Goal: Information Seeking & Learning: Learn about a topic

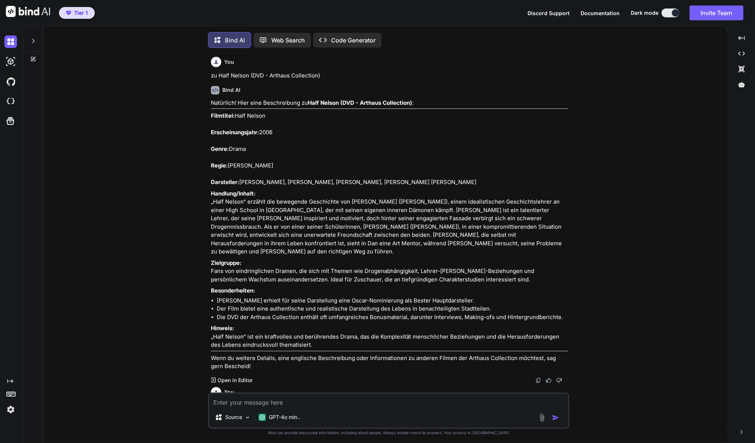
scroll to position [6483, 0]
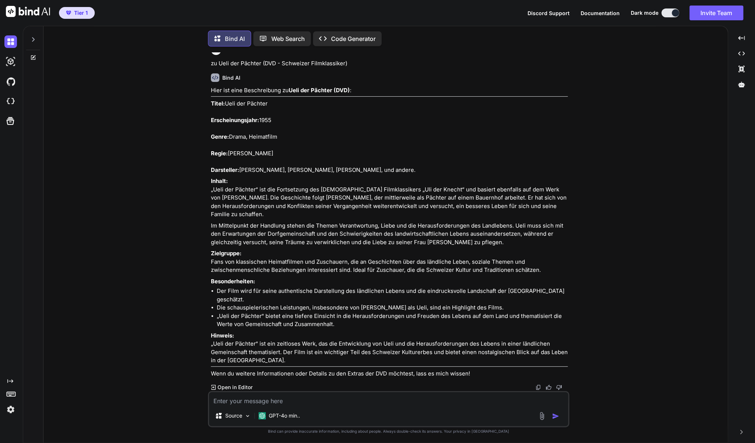
click at [291, 399] on textarea at bounding box center [388, 398] width 359 height 13
type textarea "Z"
type textarea "x"
type textarea "Zu"
type textarea "x"
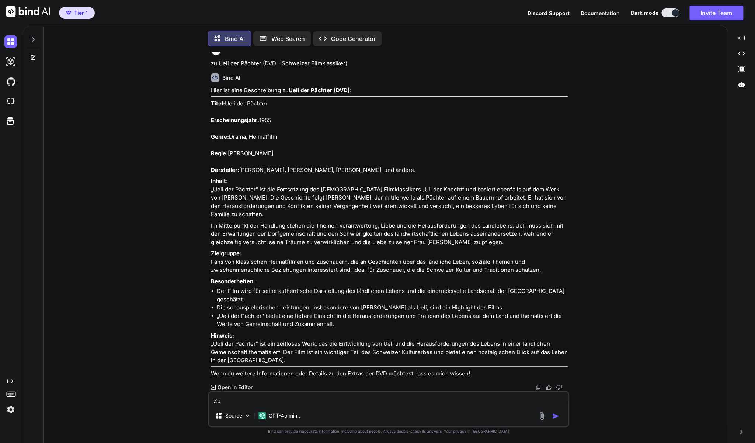
type textarea "Zu"
type textarea "x"
paste textarea "Essential Killing (NEU/OVP - DVD - [PERSON_NAME])"
type textarea "Zu Essential Killing (NEU/OVP - DVD - [PERSON_NAME])"
type textarea "x"
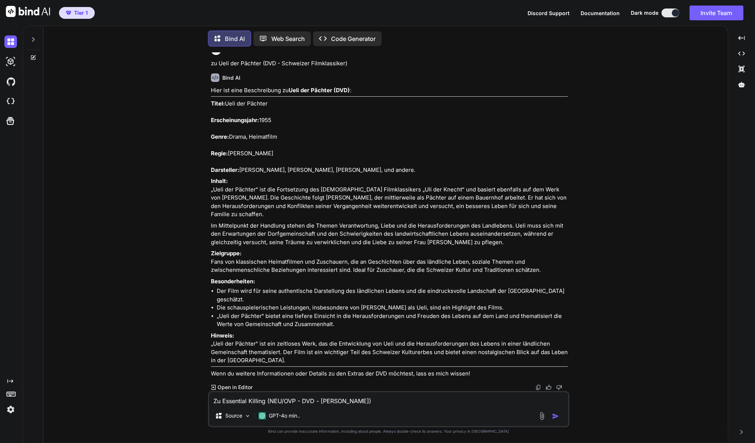
type textarea "Zu Essential Killing (NEU/OVP - DVD -[PERSON_NAME])"
type textarea "x"
type textarea "Zu Essential Killing (NEU/OVP - DVD [PERSON_NAME])"
type textarea "x"
type textarea "Zu Essential Killing (NEU/OVP - DVDVincent Gallo)"
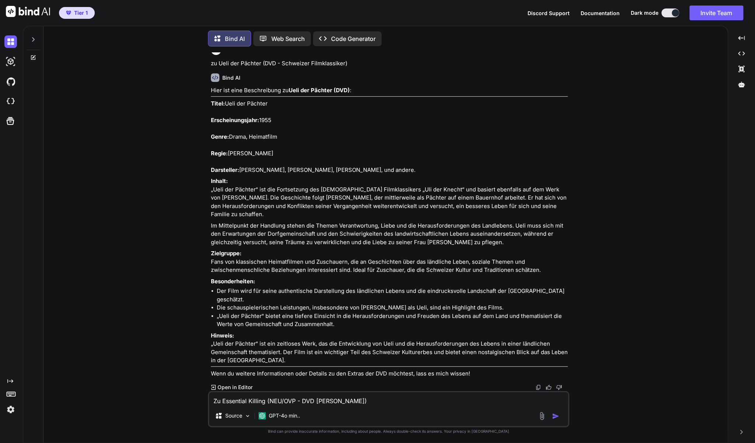
type textarea "x"
type textarea "Zu Essential Killing (NEU/OVP - DVVincent Gallo)"
type textarea "x"
type textarea "Zu Essential Killing (NEU/OVP - DVincent Gallo)"
type textarea "x"
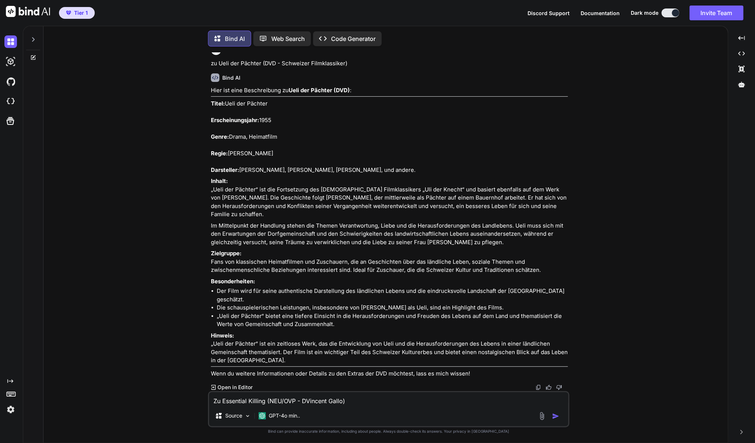
type textarea "Zu Essential Killing (NEU/OVP - [PERSON_NAME])"
type textarea "x"
type textarea "Zu Essential Killing (NEU/OVP -[PERSON_NAME])"
type textarea "x"
type textarea "Zu Essential Killing (NEU/OVP [PERSON_NAME])"
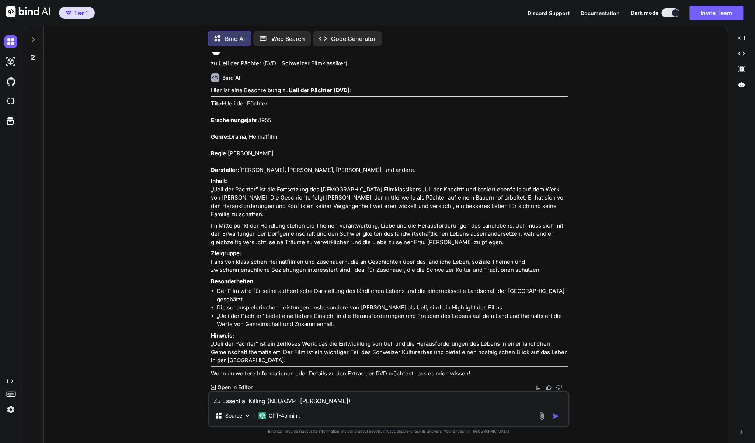
type textarea "x"
type textarea "Zu Essential Killing (NEU/OVPVincent Gallo)"
type textarea "x"
type textarea "Zu Essential Killing (NEU/OVVincent Gallo)"
type textarea "x"
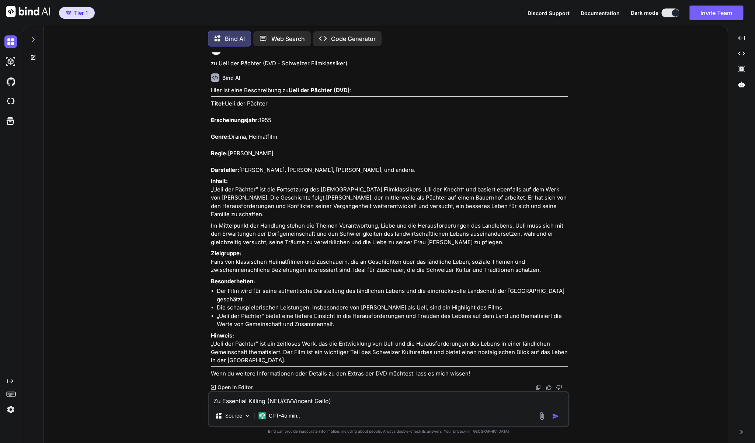
type textarea "Zu Essential Killing (NEU/OVincent Gallo)"
type textarea "x"
type textarea "Zu Essential Killing (NEU/[PERSON_NAME])"
type textarea "x"
type textarea "Zu Essential Killing (NEUVincent Gallo)"
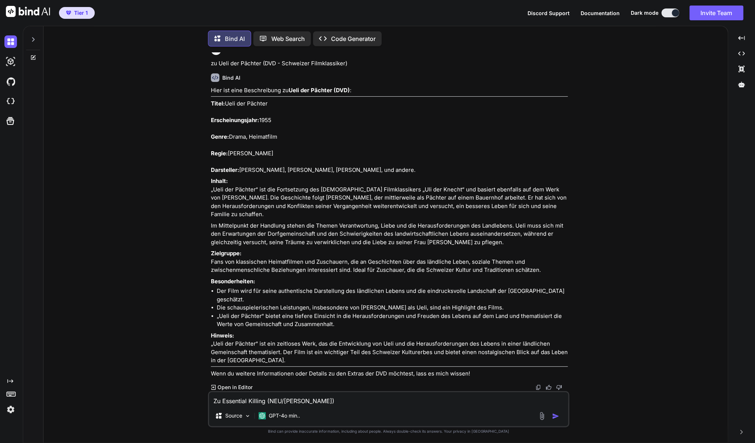
type textarea "x"
type textarea "Zu Essential Killing (NEVincent Gallo)"
type textarea "x"
type textarea "Zu Essential Killing (NVincent Gallo)"
type textarea "x"
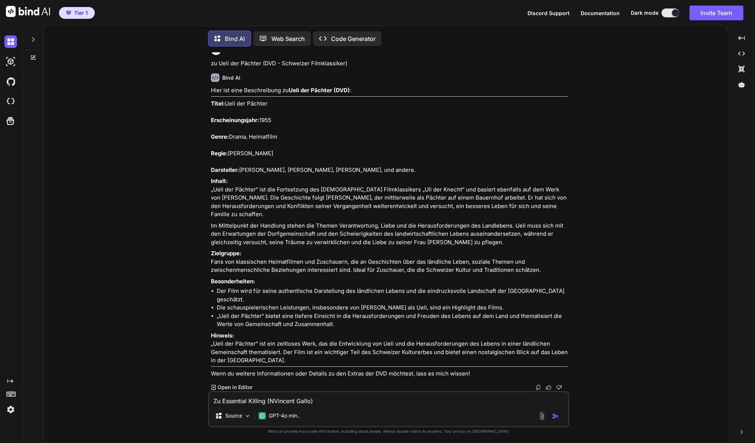
type textarea "Zu Essential Killing ([PERSON_NAME])"
type textarea "x"
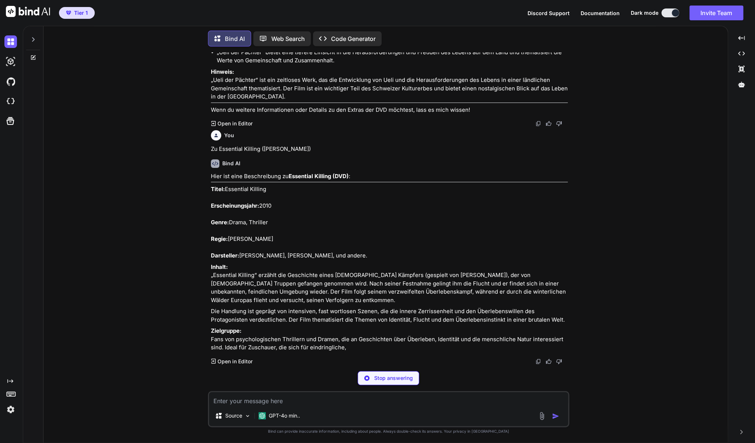
scroll to position [6726, 0]
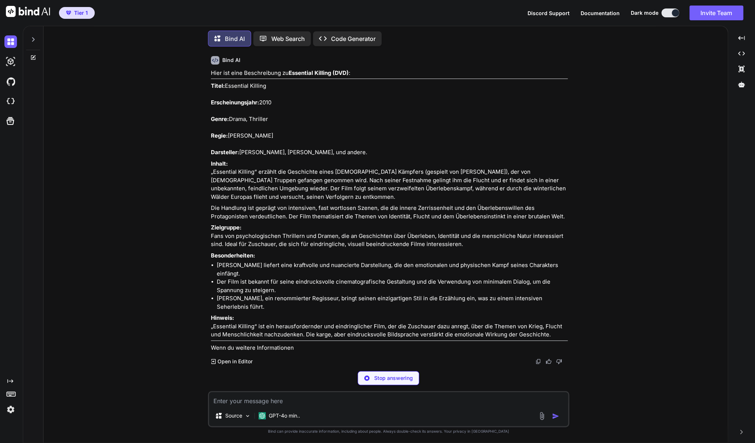
type textarea "x"
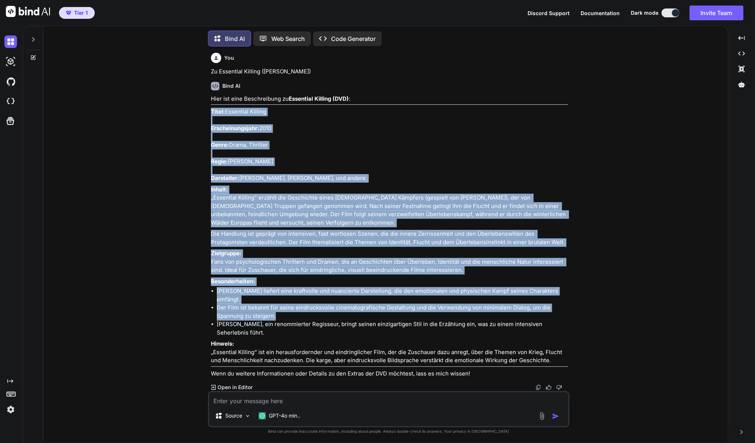
scroll to position [6849, 0]
drag, startPoint x: 210, startPoint y: 252, endPoint x: 550, endPoint y: 361, distance: 357.1
click at [550, 361] on div "You zu Half Nelson (DVD - Arthaus Collection) Bind AI Natürlich! Hier eine Besc…" at bounding box center [389, 221] width 360 height 338
copy div "Lorem: Ipsumdolo Sitamet Consecteturadipi: 9696 Elits: Doeiu, Temporin Utlab: E…"
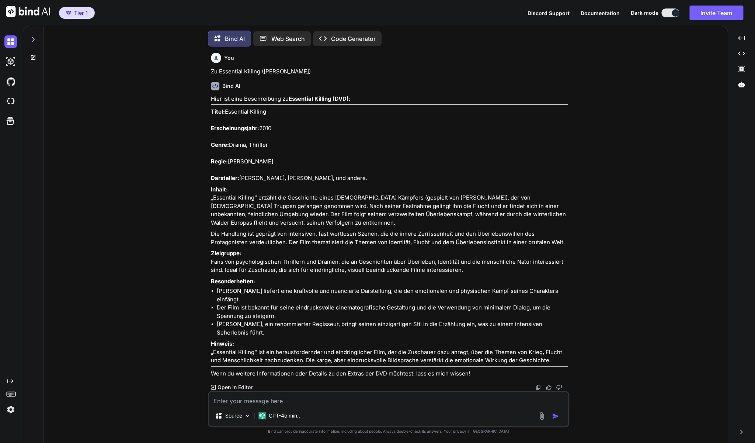
click at [265, 402] on textarea at bounding box center [388, 398] width 359 height 13
type textarea "Z"
type textarea "x"
type textarea "Zu"
type textarea "x"
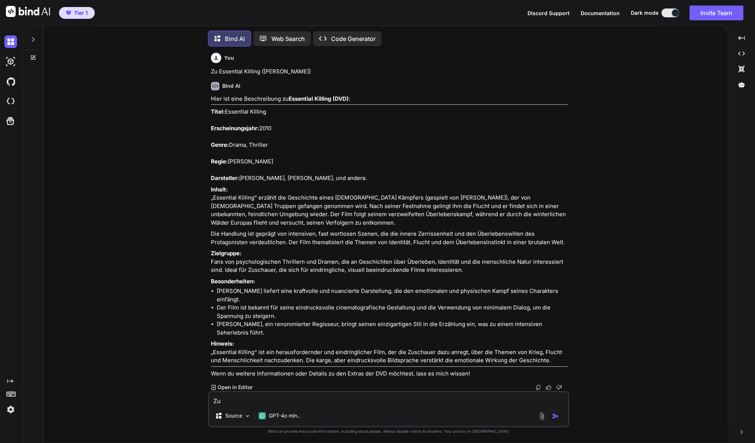
type textarea "Zu"
type textarea "x"
paste textarea "Scary Movie | DVD's Teil 1-4"
type textarea "Zu Scary Movie | DVD's Teil 1-4"
type textarea "x"
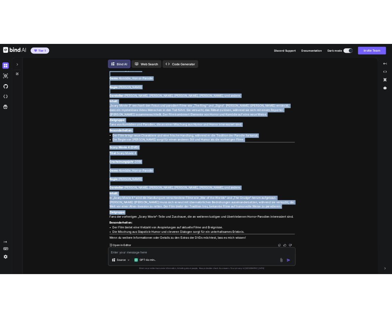
scroll to position [7719, 0]
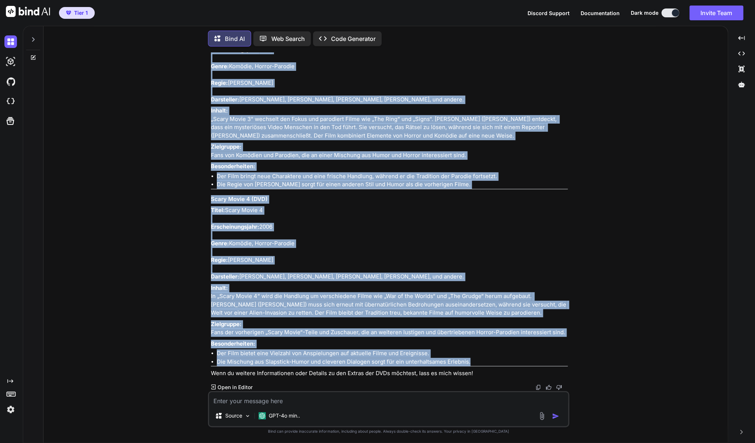
drag, startPoint x: 211, startPoint y: 127, endPoint x: 489, endPoint y: 361, distance: 363.2
click at [489, 361] on div "Hier sind die Beschreibungen zu den Scary Movie Filmen, Teil 1 bis 4: Scary Mov…" at bounding box center [389, 4] width 357 height 746
copy div "Lorem Ipsum (DOL) Sitam: Conse Adipi Elitseddoeiusmod: 3306 Tempo: Incidid, Utl…"
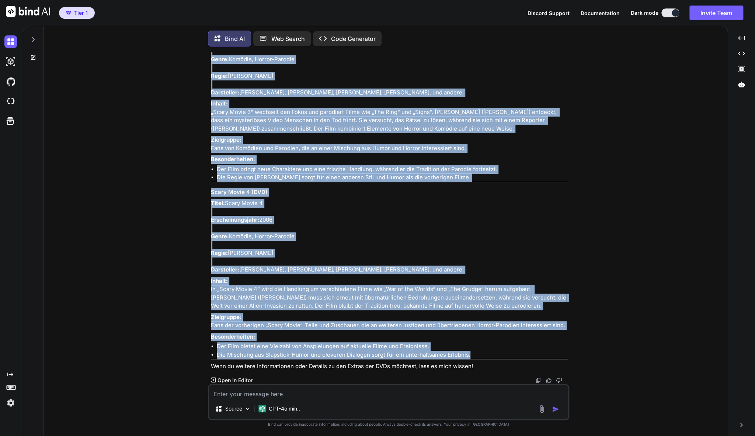
type textarea "x"
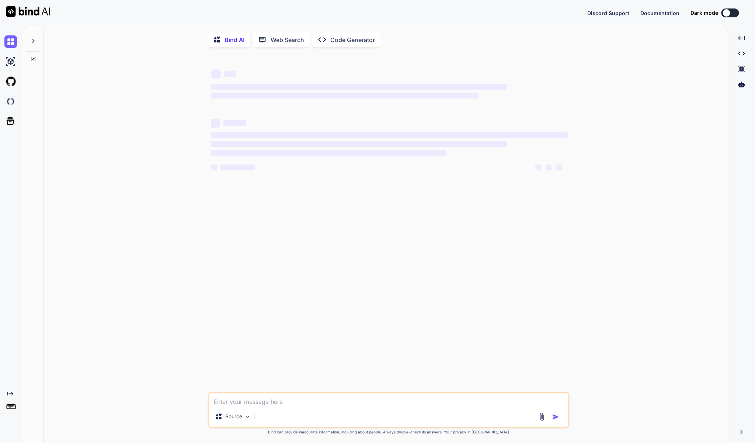
type textarea "x"
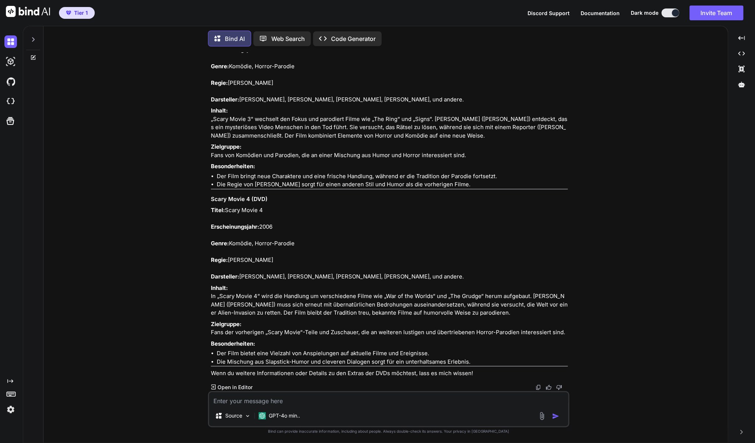
scroll to position [2195, 0]
click at [342, 398] on textarea at bounding box center [388, 398] width 359 height 13
paste textarea "Piranha DVD - Schwimm, Baby schwimm!"
click at [211, 402] on textarea "Piranha DVD - Schwimm, Baby schwimm!" at bounding box center [388, 398] width 359 height 13
type textarea "Zu Piranha DVD - Schwimm, Baby schwimm!"
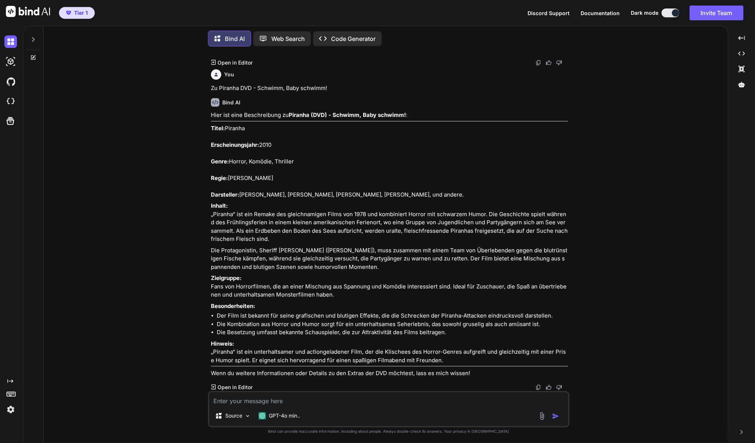
scroll to position [2538, 0]
drag, startPoint x: 211, startPoint y: 110, endPoint x: 394, endPoint y: 255, distance: 233.2
click at [394, 255] on div "You zu Tribute von Panem - Mockingjay Teil 1 Bind AI Hier ist eine Beschreibung…" at bounding box center [389, 221] width 360 height 338
copy div "Titel: Piranha Erscheinungsjahr: 2010 Genre: Horror, Komödie, Thriller Regie: […"
click at [311, 402] on textarea at bounding box center [388, 398] width 359 height 13
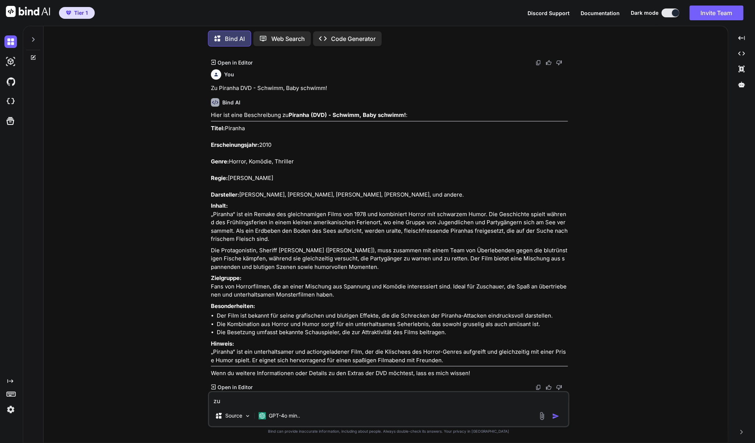
paste textarea "Happy End (DVD - 2 Disc Special Edition)"
type textarea "zu Happy End (DVD - 2 Disc Special Edition) Jede Geschichte braucht ein Ende"
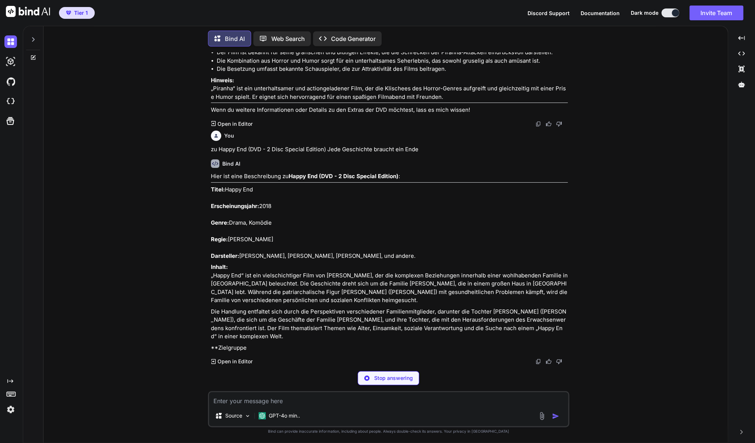
scroll to position [2743, 0]
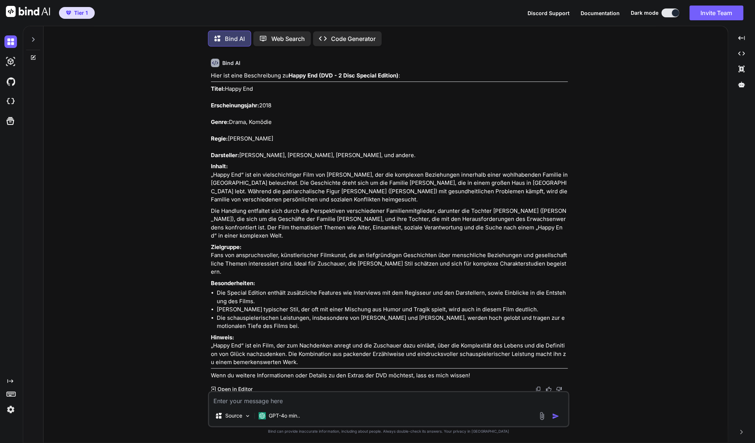
click at [352, 401] on textarea at bounding box center [388, 398] width 359 height 13
paste textarea "Minotaurus (DVD - [PERSON_NAME], [PERSON_NAME] ..)"
type textarea "zu Minotaurus (DVD - [PERSON_NAME], [PERSON_NAME] ..)"
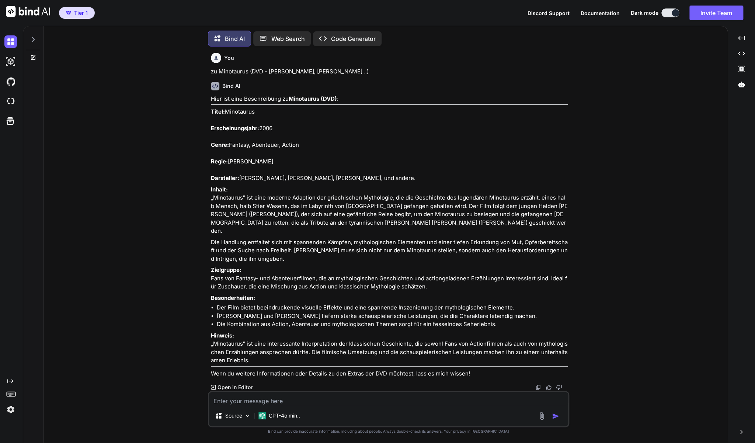
scroll to position [3169, 0]
click at [210, 210] on div "You zu Tribute von Panem - Mockingjay Teil 1 Bind AI Hier ist eine Beschreibung…" at bounding box center [389, 221] width 360 height 338
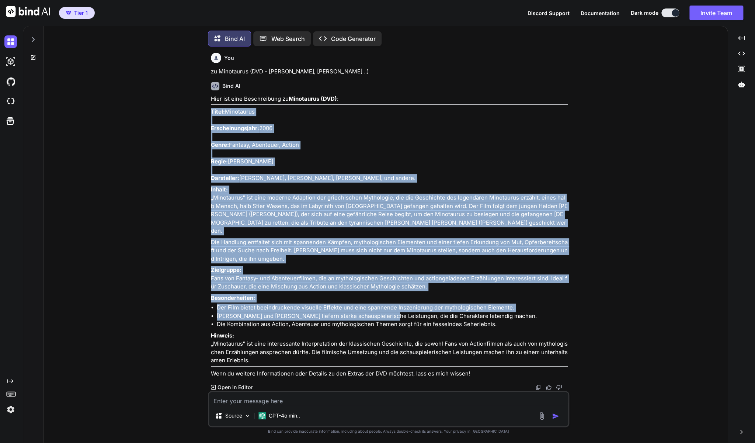
scroll to position [3283, 0]
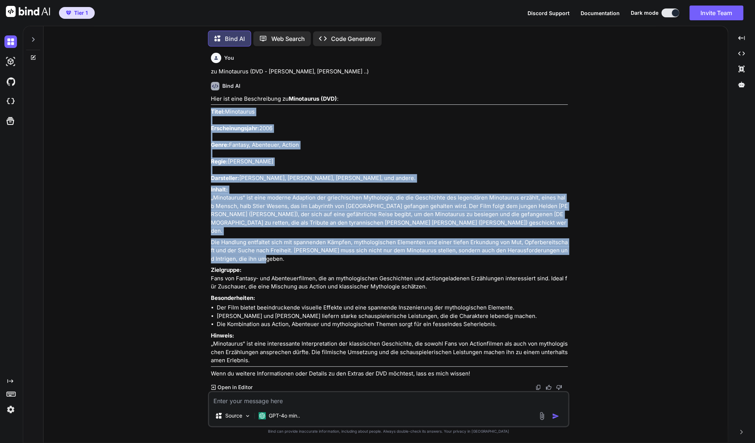
drag, startPoint x: 211, startPoint y: 211, endPoint x: 373, endPoint y: 241, distance: 164.5
click at [373, 241] on div "Hier ist eine Beschreibung zu Minotaurus (DVD) : Titel: Minotaurus Erscheinungs…" at bounding box center [389, 236] width 357 height 283
copy div "Titel: Minotaurus Erscheinungsjahr: 2006 Genre: Fantasy, Abenteuer, Action Regi…"
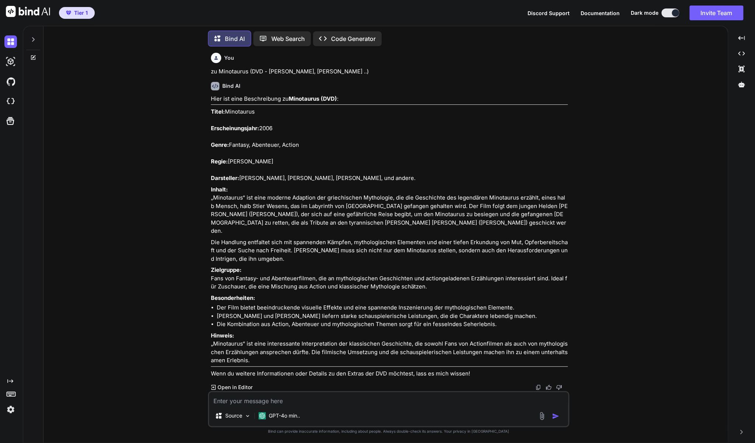
click at [302, 398] on textarea at bounding box center [388, 398] width 359 height 13
paste textarea "Kolobos - Fürchte die Dunkelheit... (DVD)"
type textarea "Zu Kolobos - Fürchte die Dunkelheit... (DVD)"
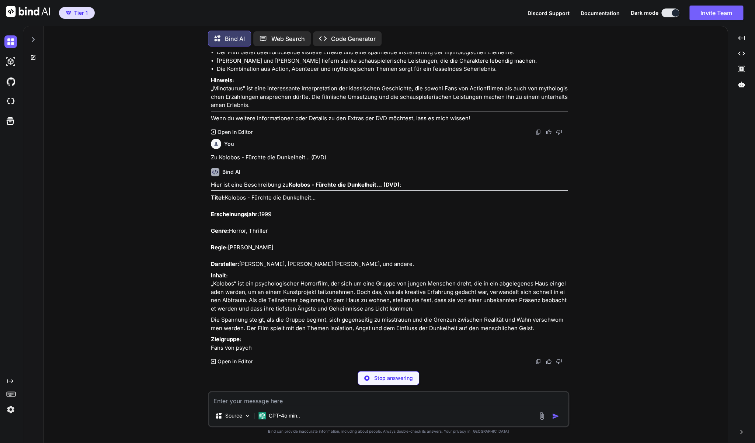
scroll to position [3526, 0]
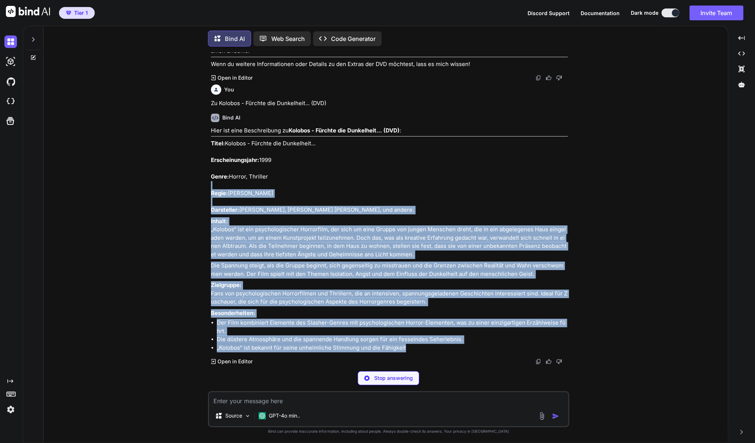
drag, startPoint x: 208, startPoint y: 210, endPoint x: 312, endPoint y: 252, distance: 112.1
click at [312, 252] on div "You zu Tribute von Panem - Mockingjay Teil 1 Bind AI Hier ist eine Beschreibung…" at bounding box center [388, 247] width 361 height 390
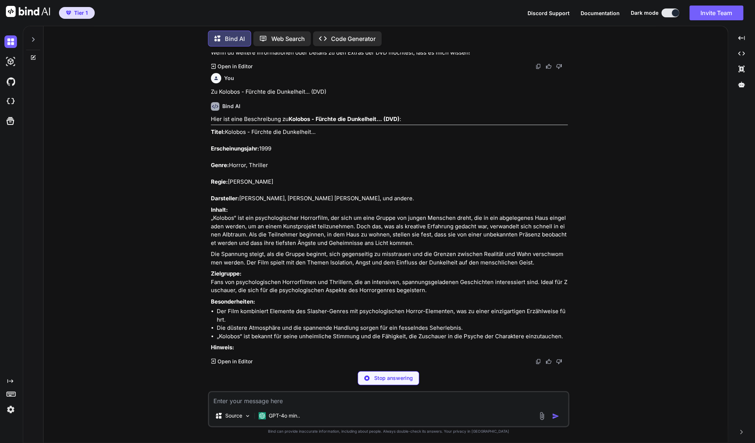
click at [258, 203] on p "Titel: Kolobos - Fürchte die Dunkelheit... Erscheinungsjahr: 1999 Genre: Horror…" at bounding box center [389, 165] width 357 height 75
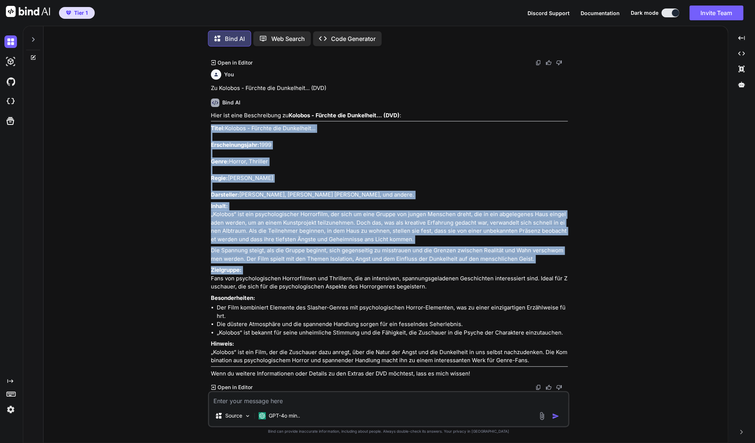
scroll to position [3568, 0]
drag, startPoint x: 211, startPoint y: 209, endPoint x: 545, endPoint y: 306, distance: 347.6
click at [545, 306] on div "Hier ist eine Beschreibung zu Kolobos - Fürchte die Dunkelheit... (DVD) : Titel…" at bounding box center [389, 244] width 357 height 266
copy div "Titel: Kolobos - Fürchte die Dunkelheit... Erscheinungsjahr: 1999 Genre: Horror…"
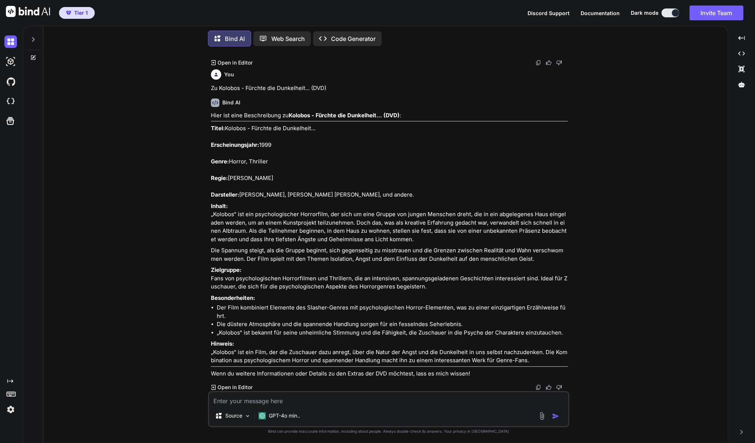
click at [354, 403] on textarea at bounding box center [388, 398] width 359 height 13
paste textarea "Hostel - Ungekürzte Fassung - DVD"
type textarea "Zu Hostel - Ungekürzte Fassung - DVD"
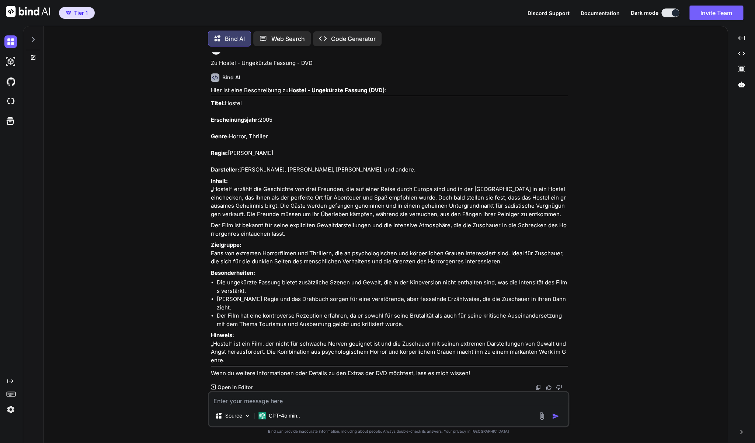
scroll to position [3918, 0]
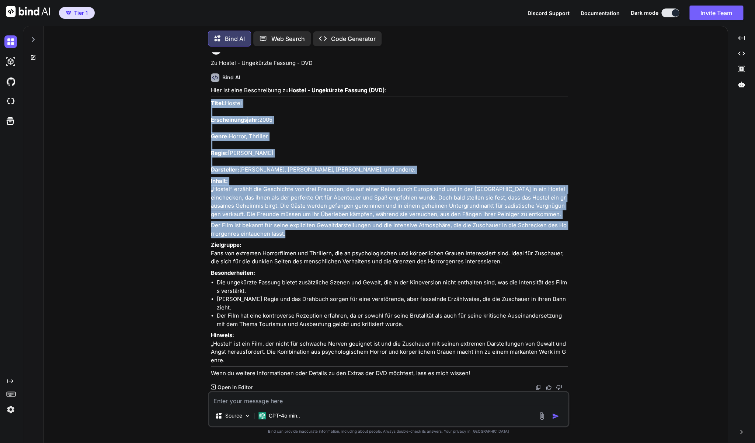
drag, startPoint x: 211, startPoint y: 166, endPoint x: 448, endPoint y: 302, distance: 273.5
click at [448, 302] on div "Hier ist eine Beschreibung zu Hostel - Ungekürzte Fassung (DVD) : Titel: Hostel…" at bounding box center [389, 231] width 357 height 291
copy div "Titel: Hostel Erscheinungsjahr: 2005 Genre: Horror, Thriller Regie: Eli Roth Da…"
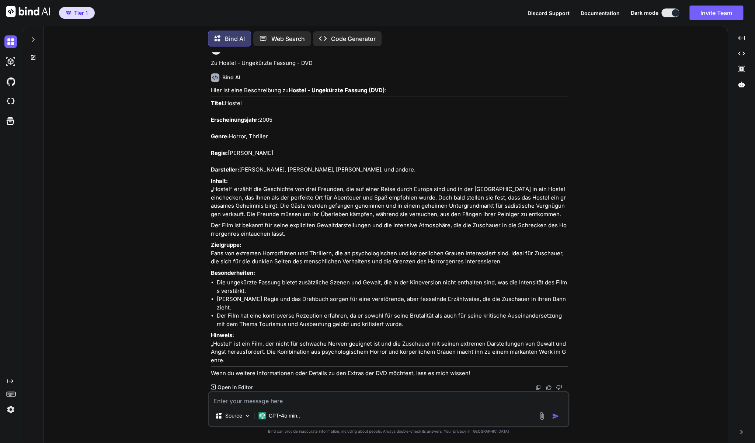
click at [271, 401] on textarea at bounding box center [388, 398] width 359 height 13
paste textarea "Mortuary - Tobe Hooper's Meisterwerk!"
type textarea "Zu Mortuary - Tobe Hooper's Meisterwerk!"
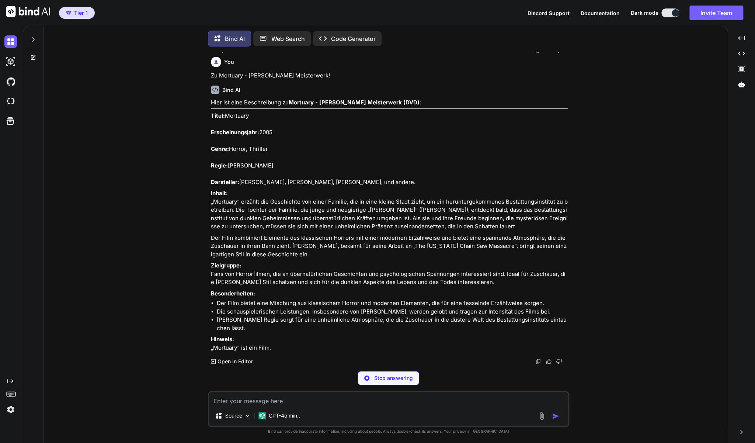
scroll to position [4324, 0]
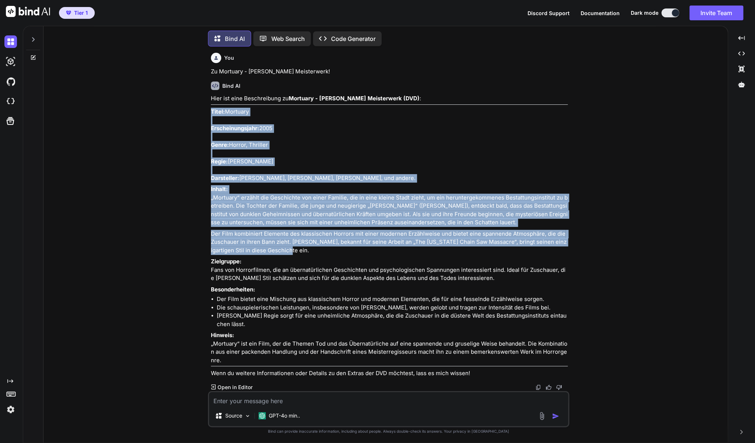
drag, startPoint x: 211, startPoint y: 127, endPoint x: 366, endPoint y: 275, distance: 213.4
click at [366, 275] on div "Hier ist eine Beschreibung zu Mortuary - Tobe Hooper's Meisterwerk (DVD) : Tite…" at bounding box center [389, 235] width 357 height 283
copy div "Titel: Mortuary Erscheinungsjahr: 2005 Genre: Horror, Thriller Regie: Tobe Hoop…"
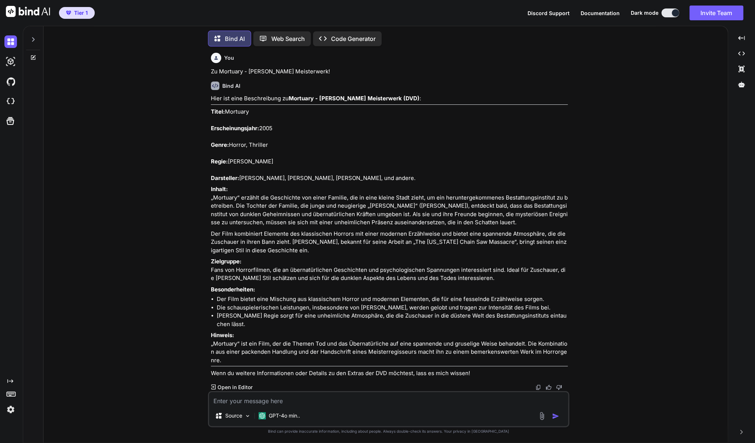
click at [359, 403] on textarea at bounding box center [388, 398] width 359 height 13
paste textarea "Botched - Voll Verka**t!"
type textarea "Zu Botched - Voll Verka**t!"
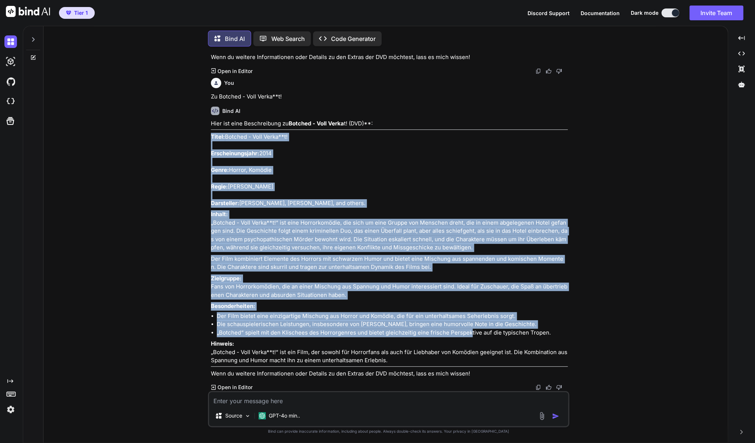
scroll to position [4704, 0]
drag, startPoint x: 211, startPoint y: 166, endPoint x: 468, endPoint y: 285, distance: 283.2
click at [468, 285] on div "Hier ist eine Beschreibung zu Botched - Voll Verka t! (DVD)**: Titel: Botched -…" at bounding box center [389, 248] width 357 height 258
copy div "Titel: Botched - Voll Verka**t! Erscheinungsjahr: 2014 Genre: Horror, Komödie R…"
click at [286, 397] on textarea at bounding box center [388, 398] width 359 height 13
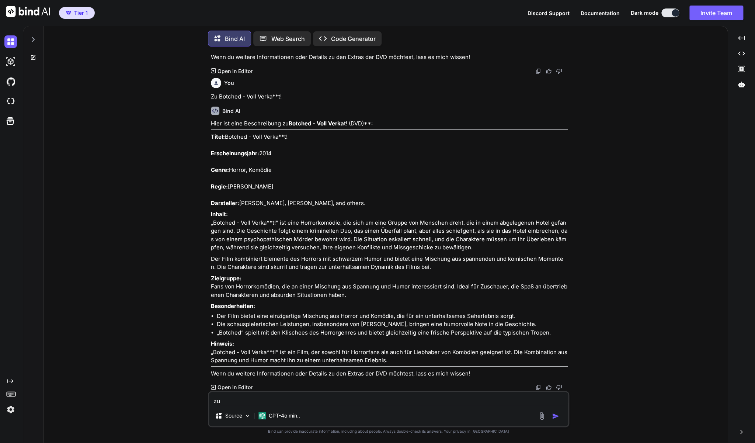
paste textarea "Midnight Movie UNCUT (DVD)"
type textarea "zu Midnight Movie UNCUT (DVD)"
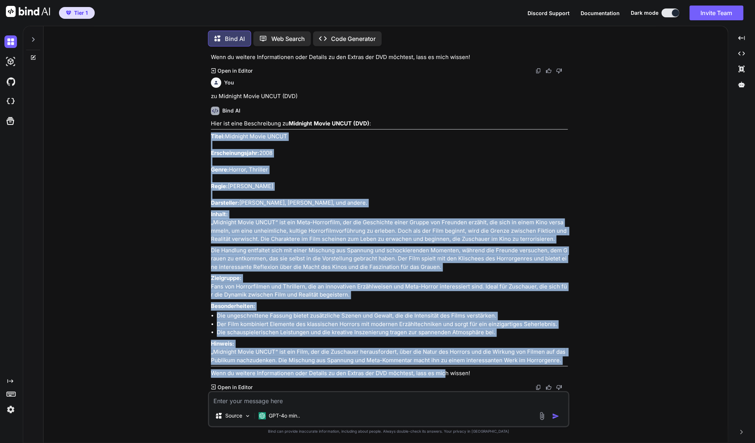
scroll to position [5034, 0]
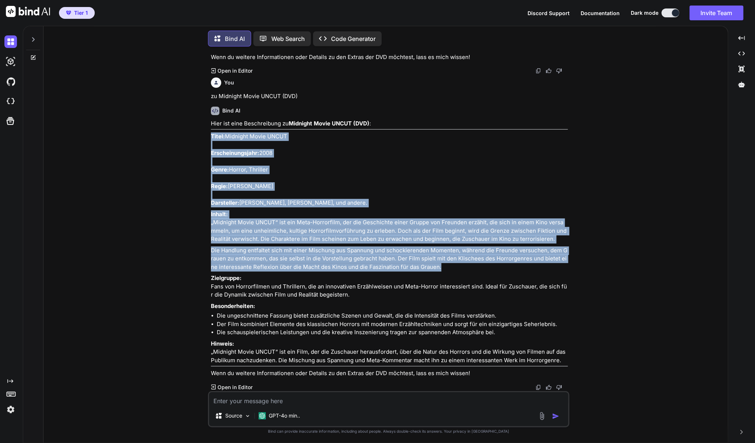
drag, startPoint x: 211, startPoint y: 252, endPoint x: 471, endPoint y: 260, distance: 259.5
click at [471, 260] on div "Hier ist eine Beschreibung zu Midnight Movie UNCUT (DVD) : Titel: Midnight Movi…" at bounding box center [389, 248] width 357 height 258
copy div "Titel: Midnight Movie UNCUT Erscheinungsjahr: 2008 Genre: Horror, Thriller Regi…"
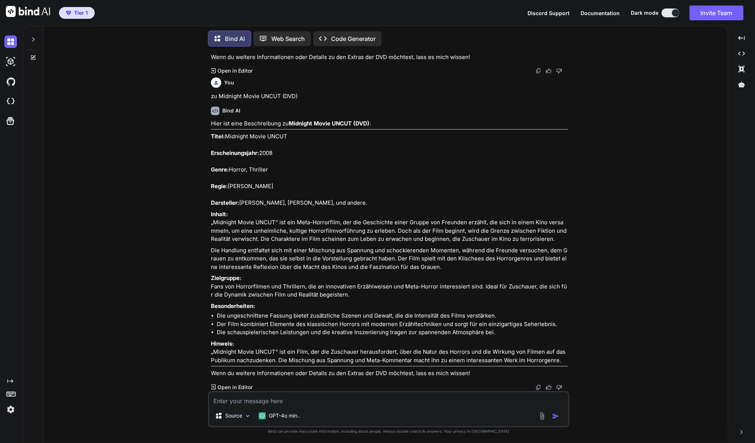
click at [303, 403] on textarea at bounding box center [388, 398] width 359 height 13
paste textarea "DVD: "Invitation - Einladung zum Sterben""
type textarea "Zu DVD: "Invitation - Einladung zum Sterben""
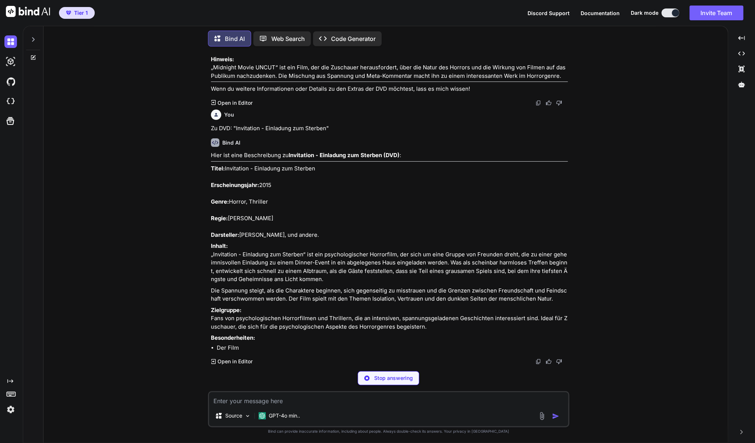
scroll to position [5287, 0]
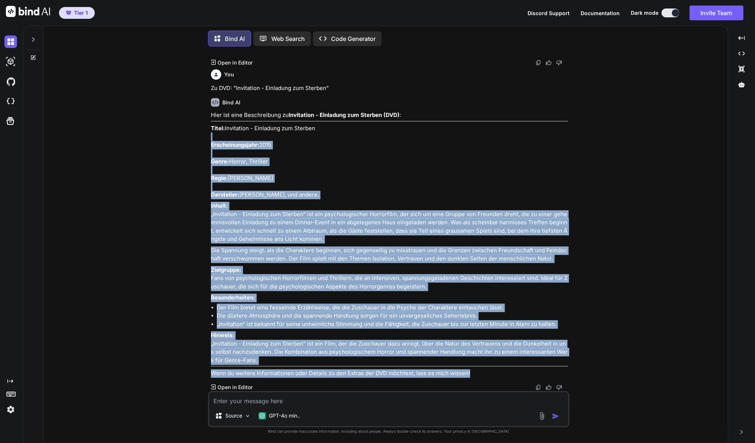
drag, startPoint x: 209, startPoint y: 211, endPoint x: 217, endPoint y: 216, distance: 9.9
click at [217, 216] on div "You zu Tribute von Panem - Mockingjay Teil 1 Bind AI Hier ist eine Beschreibung…" at bounding box center [388, 247] width 361 height 390
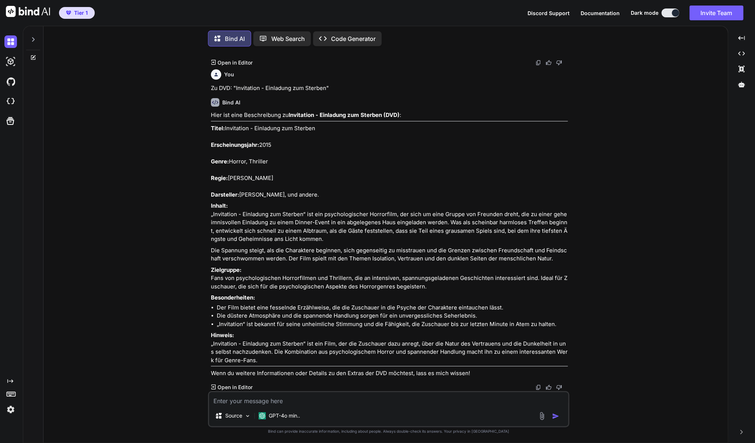
click at [213, 132] on strong "Titel:" at bounding box center [218, 128] width 14 height 7
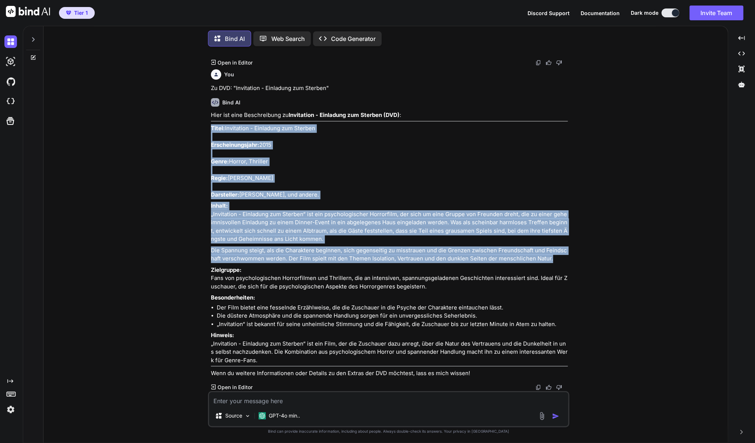
drag, startPoint x: 211, startPoint y: 210, endPoint x: 549, endPoint y: 346, distance: 364.5
click at [549, 346] on div "Hier ist eine Beschreibung zu Invitation - Einladung zum Sterben (DVD) : Titel:…" at bounding box center [389, 244] width 357 height 266
copy div "Titel: Invitation - Einladung zum Sterben Erscheinungsjahr: 2015 Genre: Horror,…"
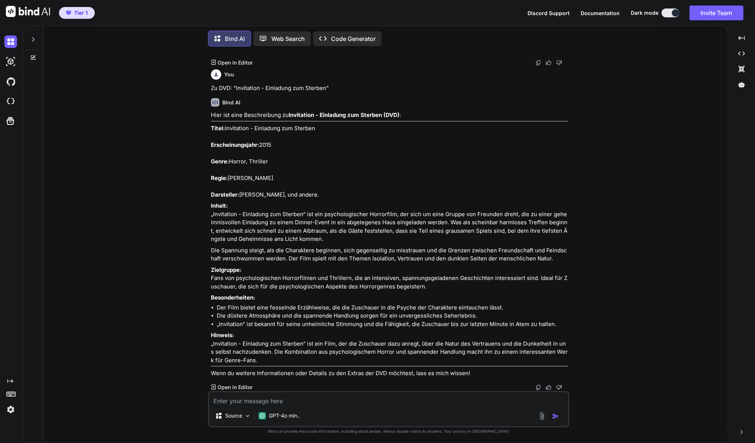
click at [372, 402] on textarea at bounding box center [388, 398] width 359 height 13
paste textarea "Shaun of the Dead"
type textarea "Zu Shaun of the Dead"
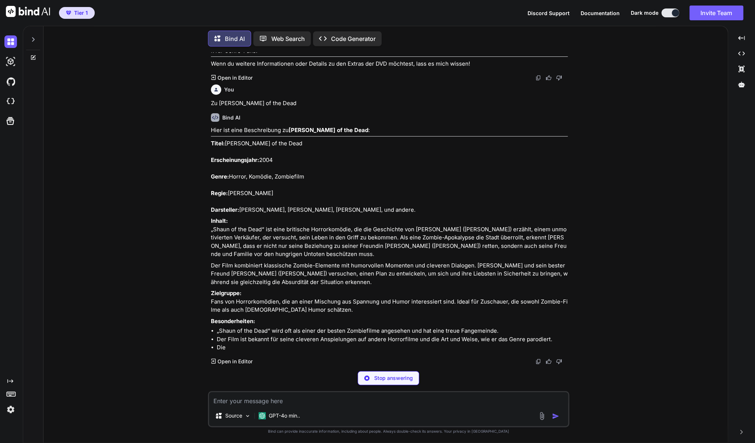
scroll to position [5694, 0]
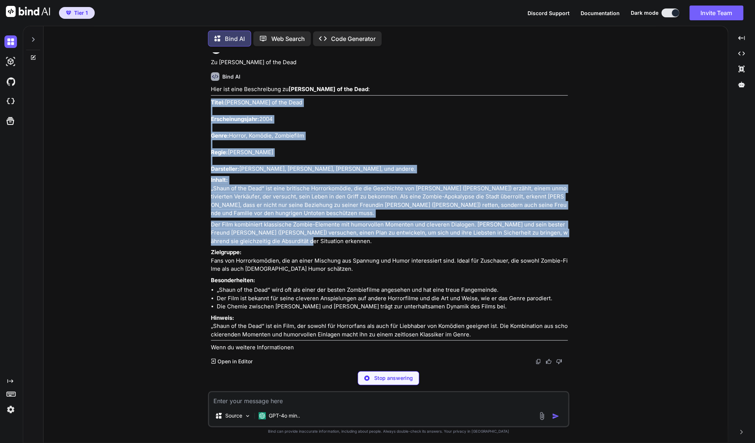
drag, startPoint x: 211, startPoint y: 150, endPoint x: 374, endPoint y: 300, distance: 221.4
click at [374, 300] on div "Hier ist eine Beschreibung zu Shaun of the Dead : Titel: Shaun of the Dead Ersc…" at bounding box center [389, 218] width 357 height 266
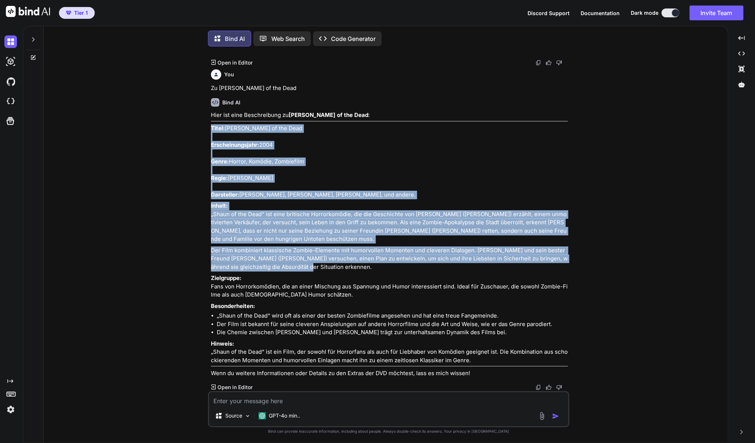
copy div "Titel: Shaun of the Dead Erscheinungsjahr: 2004 Genre: Horror, Komödie, Zombief…"
click at [321, 400] on textarea at bounding box center [388, 398] width 359 height 13
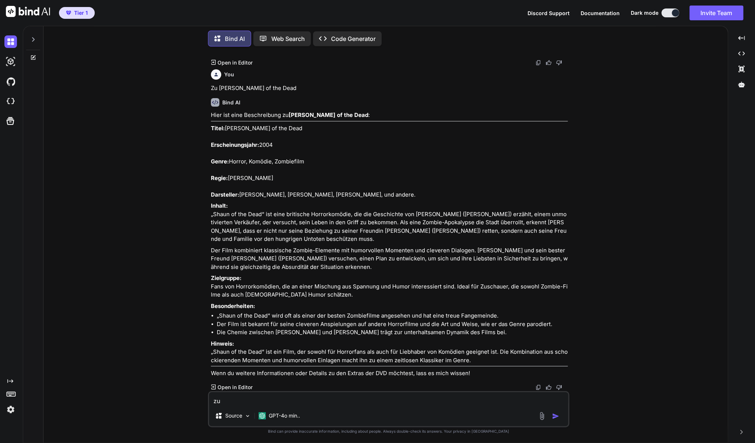
paste textarea "Haunted Hill - Die Rückkehr (DVD)"
type textarea "zu Haunted Hill - Die Rückkehr (DVD)"
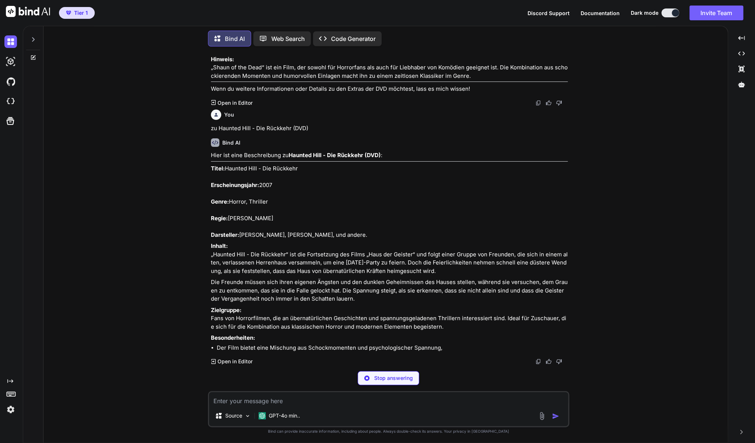
scroll to position [5985, 0]
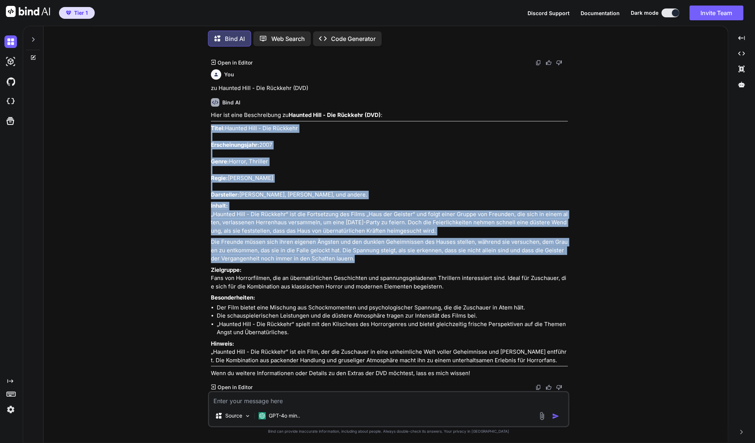
drag, startPoint x: 211, startPoint y: 209, endPoint x: 421, endPoint y: 345, distance: 250.6
click at [421, 345] on div "Hier ist eine Beschreibung zu Haunted Hill - Die Rückkehr (DVD) : Titel: Haunte…" at bounding box center [389, 244] width 357 height 266
copy div "Titel: Haunted Hill - Die Rückkehr Erscheinungsjahr: 2007 Genre: Horror, Thrill…"
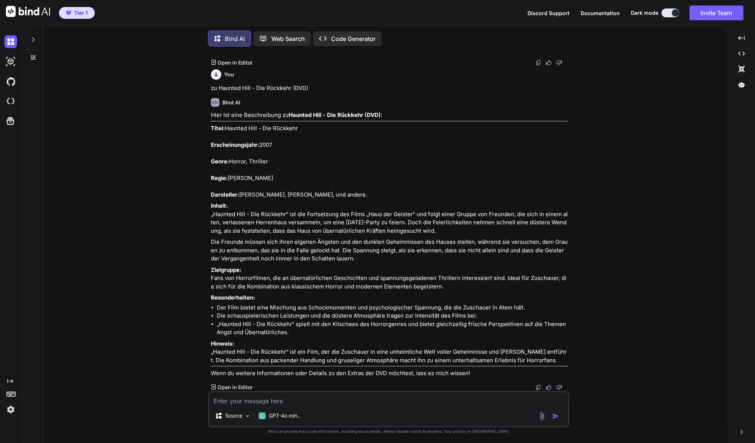
click at [328, 399] on textarea at bounding box center [388, 398] width 359 height 13
paste textarea ""The Ring" Teil 1 & 2 (2 DVD's)"
type textarea "zu "The Ring" Teil 1 & 2 (2 DVD's)"
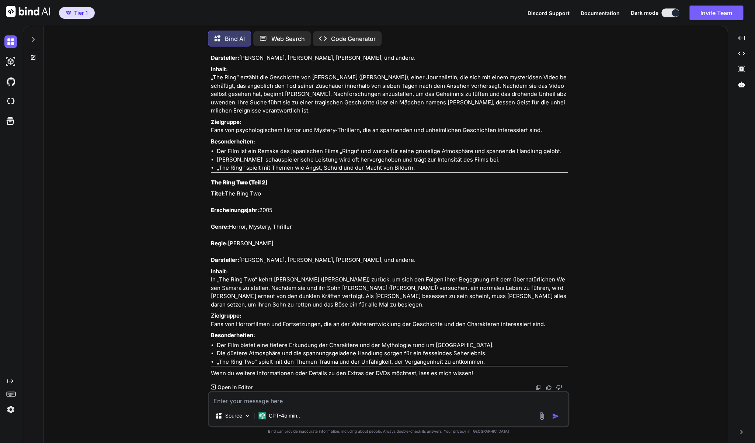
scroll to position [6334, 0]
drag, startPoint x: 207, startPoint y: 211, endPoint x: 253, endPoint y: 222, distance: 47.9
click at [253, 222] on div "You zu Tribute von Panem - Mockingjay Teil 1 Bind AI Hier ist eine Beschreibung…" at bounding box center [388, 247] width 678 height 390
click at [285, 290] on p "Inhalt: In „The Ring Two“ kehrt Rachel Keller (Naomi Watts) zurück, um sich den…" at bounding box center [389, 288] width 357 height 42
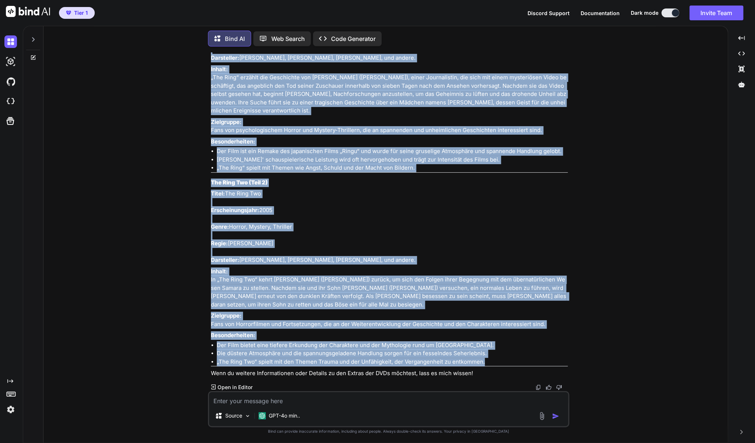
scroll to position [6428, 0]
drag, startPoint x: 488, startPoint y: 361, endPoint x: 211, endPoint y: 119, distance: 367.1
click at [211, 119] on div "Hier sind die Beschreibungen zu The Ring (Teil 1) und The Ring Two (Teil 2): Th…" at bounding box center [389, 168] width 357 height 417
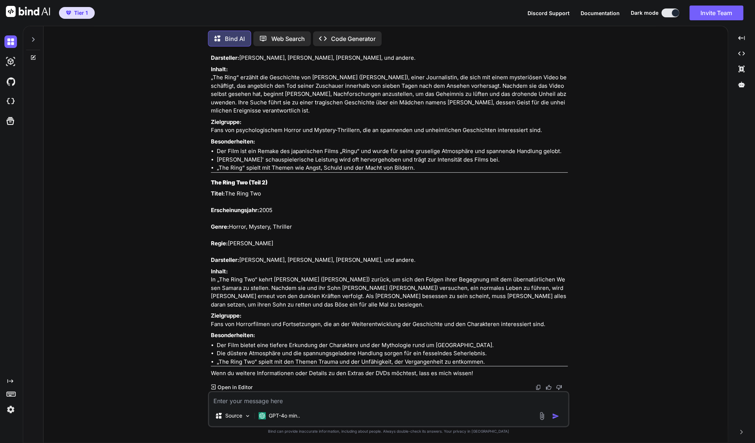
click at [314, 401] on textarea at bounding box center [388, 398] width 359 height 13
paste textarea "Texas Chainsaw Massacre (DVD - Horror-Film Klassiker)"
type textarea "zu Texas Chainsaw Massacre (DVD - Horror-Film Klassiker)"
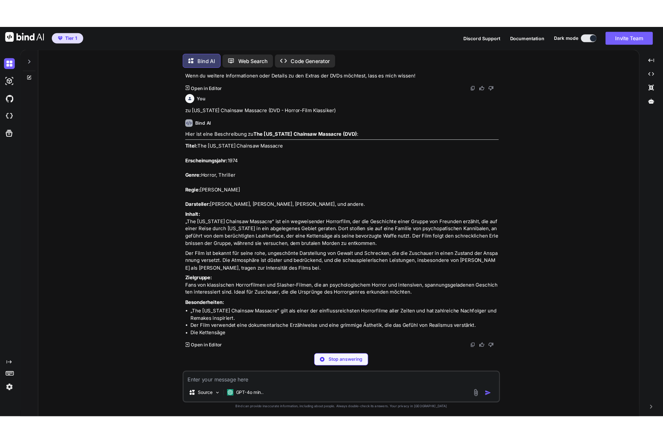
scroll to position [6926, 0]
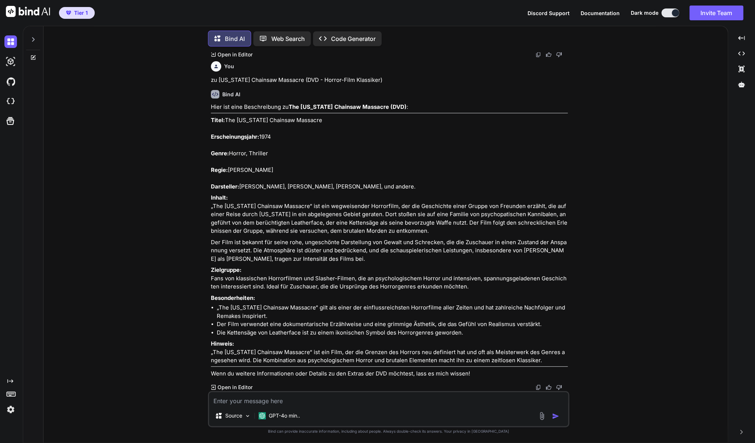
drag, startPoint x: 211, startPoint y: 126, endPoint x: 487, endPoint y: 312, distance: 332.8
click at [487, 312] on div "Hier ist eine Beschreibung zu The Texas Chainsaw Massacre (DVD) : Titel: The Te…" at bounding box center [389, 240] width 357 height 274
click at [374, 263] on p "Der Film ist bekannt für seine rohe, ungeschönte Darstellung von Gewalt und Sch…" at bounding box center [389, 250] width 357 height 25
drag, startPoint x: 472, startPoint y: 309, endPoint x: 212, endPoint y: 124, distance: 319.6
click at [212, 124] on div "Hier ist eine Beschreibung zu The Texas Chainsaw Massacre (DVD) : Titel: The Te…" at bounding box center [389, 240] width 357 height 274
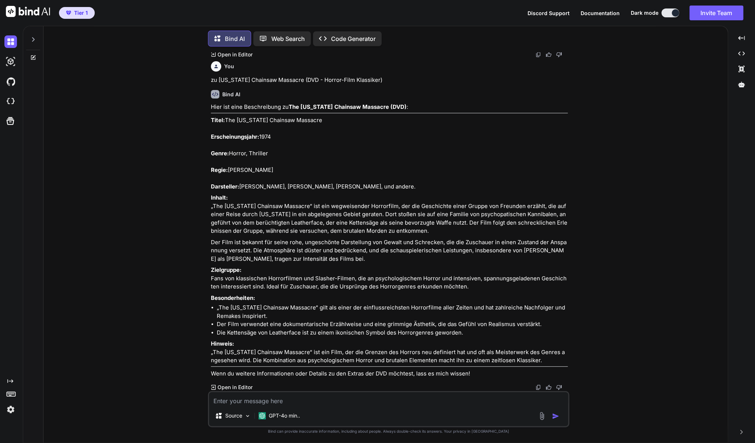
click at [385, 402] on textarea at bounding box center [388, 398] width 359 height 13
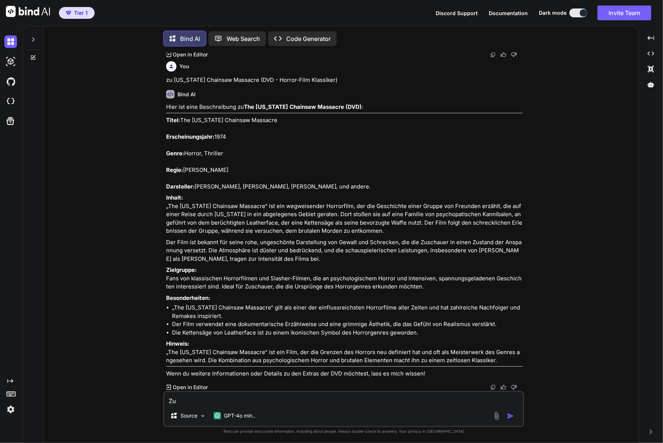
click at [190, 397] on textarea "Zu" at bounding box center [343, 398] width 359 height 13
paste textarea "Savage Island - Insel der Toten (DVD)"
type textarea "Zu Savage Island - Insel der Toten (DVD)"
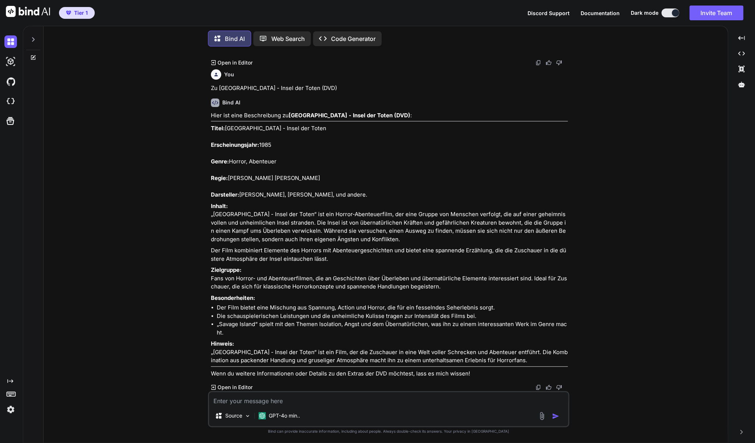
scroll to position [7200, 0]
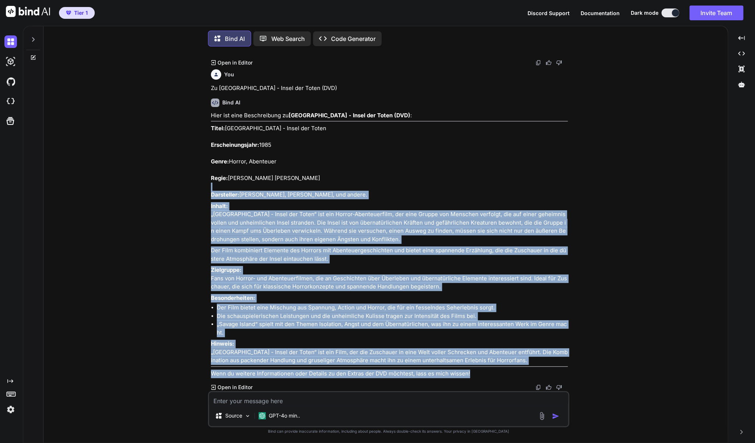
drag, startPoint x: 209, startPoint y: 208, endPoint x: 397, endPoint y: 266, distance: 197.0
click at [397, 266] on div "You zu Tribute von Panem - Mockingjay Teil 1 Bind AI Hier ist eine Beschreibung…" at bounding box center [388, 247] width 361 height 390
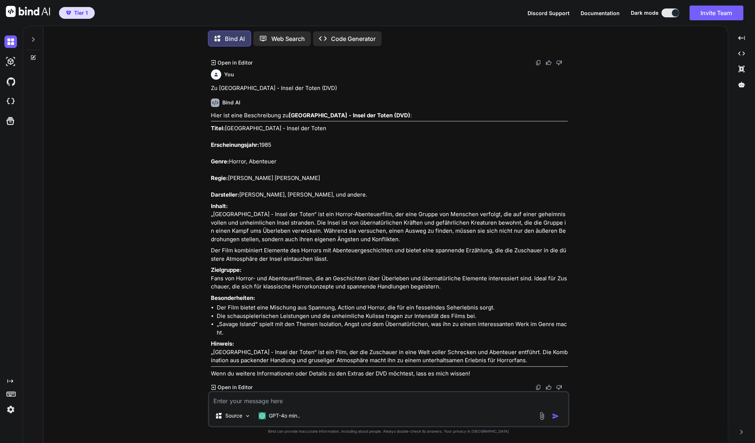
click at [395, 199] on p "Titel: Savage Island - Insel der Toten Erscheinungsjahr: 1985 Genre: Horror, Ab…" at bounding box center [389, 161] width 357 height 75
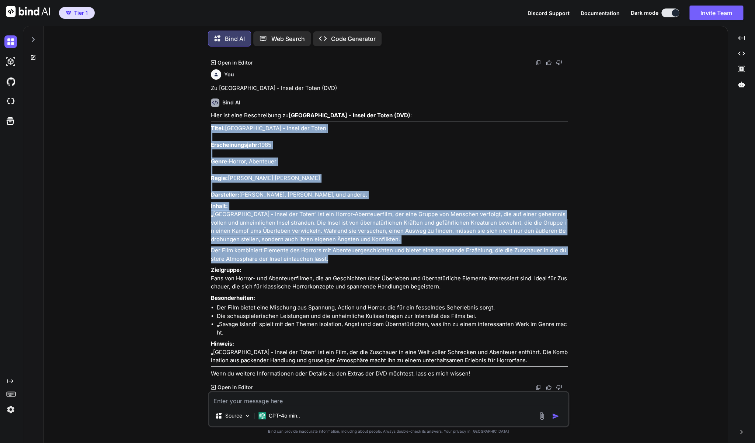
drag, startPoint x: 211, startPoint y: 209, endPoint x: 445, endPoint y: 353, distance: 274.6
click at [445, 353] on div "Hier ist eine Beschreibung zu Savage Island - Insel der Toten (DVD) : Titel: Sa…" at bounding box center [389, 244] width 357 height 266
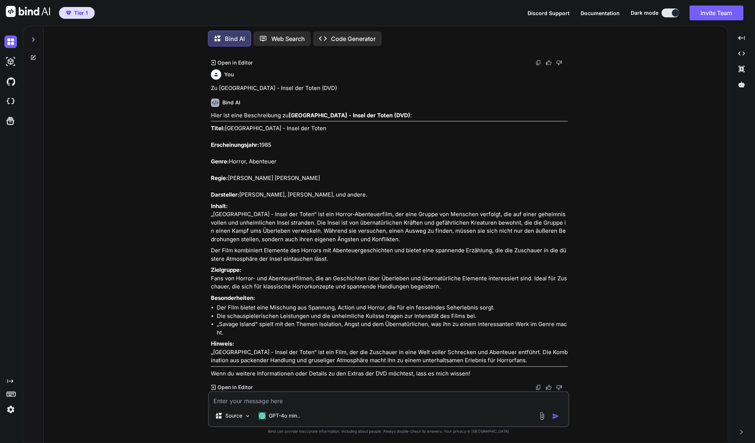
click at [280, 398] on textarea at bounding box center [388, 398] width 359 height 13
paste textarea "Session 9 - Brad Anderson Film (DVD)"
type textarea "zu Session 9 - Brad Anderson Film (DVD)"
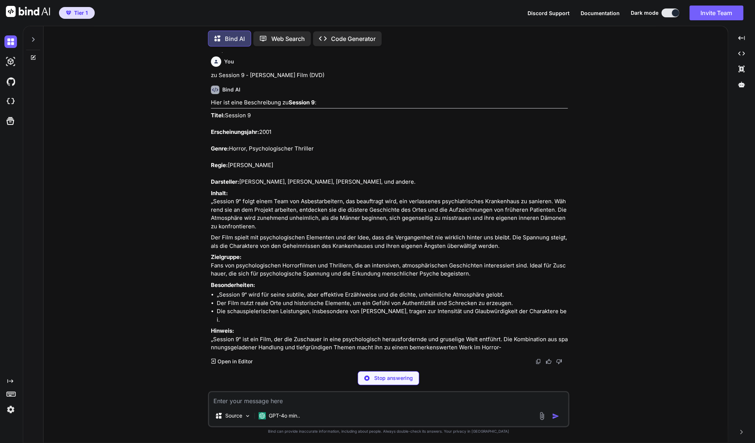
scroll to position [7592, 0]
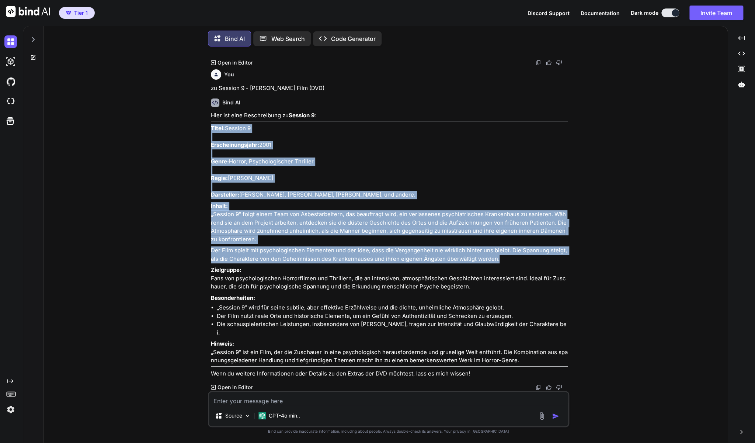
drag, startPoint x: 211, startPoint y: 167, endPoint x: 526, endPoint y: 307, distance: 344.7
click at [526, 307] on div "Hier ist eine Beschreibung zu Session 9 : Titel: Session 9 Erscheinungsjahr: 20…" at bounding box center [389, 244] width 357 height 266
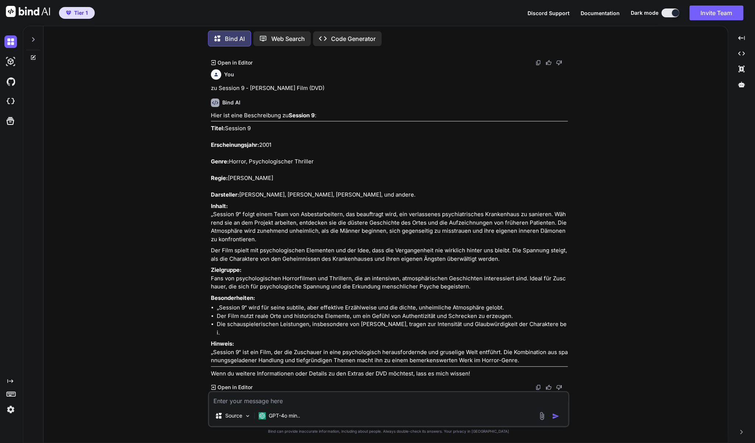
click at [319, 401] on textarea at bounding box center [388, 398] width 359 height 13
paste textarea "Hatchet - Old School American Horror 2-DVD Special Edition"
type textarea "zu Hatchet - Old School American Horror 2-DVD Special Edition"
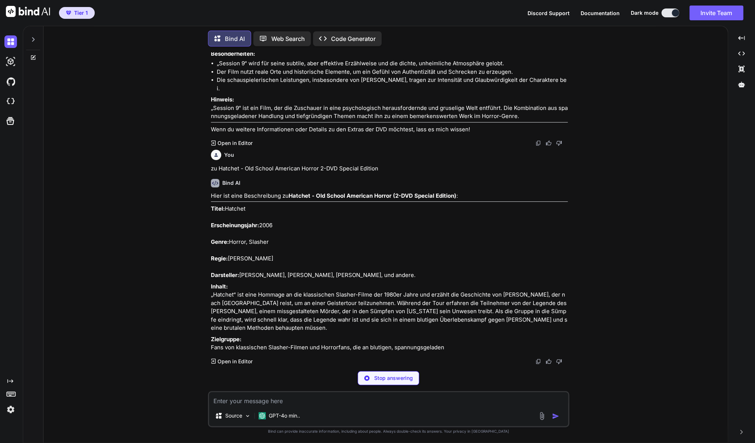
scroll to position [7907, 0]
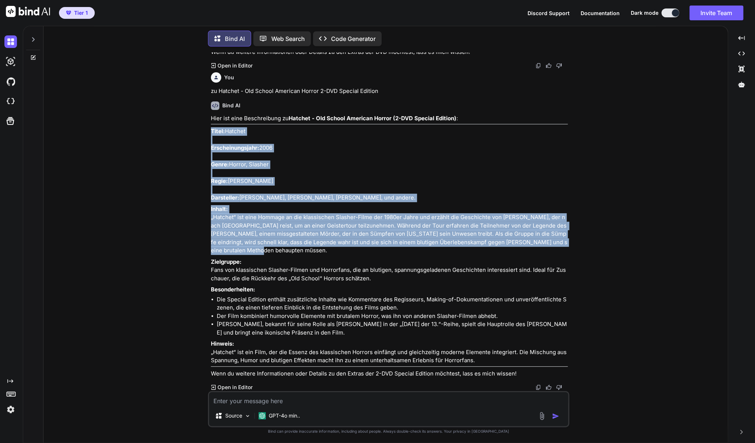
drag, startPoint x: 211, startPoint y: 191, endPoint x: 494, endPoint y: 319, distance: 310.3
click at [494, 319] on div "Hier ist eine Beschreibung zu Hatchet - Old School American Horror (2-DVD Speci…" at bounding box center [389, 245] width 357 height 263
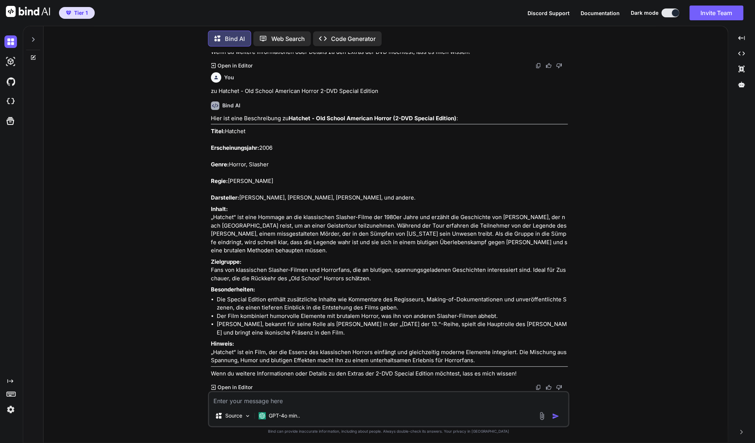
click at [650, 124] on div "You zu Tribute von Panem - Mockingjay Teil 1 Bind AI Hier ist eine Beschreibung…" at bounding box center [388, 247] width 678 height 390
click at [258, 398] on textarea at bounding box center [388, 398] width 359 height 13
paste textarea "Silent Scream (DVD)"
type textarea "zu Silent Scream (DVD)"
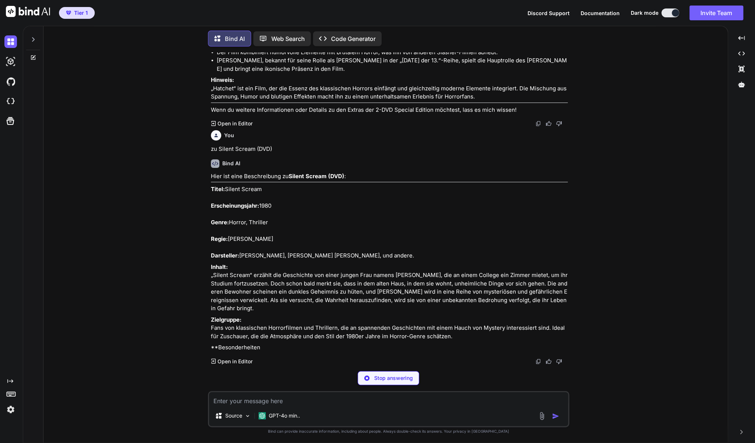
scroll to position [8254, 0]
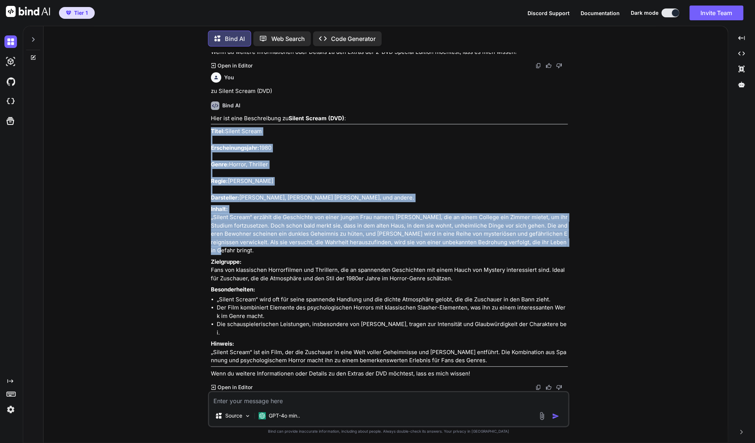
drag, startPoint x: 211, startPoint y: 192, endPoint x: 592, endPoint y: 307, distance: 398.3
click at [569, 307] on div "You zu Tribute von Panem - Mockingjay Teil 1 Bind AI Hier ist eine Beschreibung…" at bounding box center [389, 221] width 360 height 338
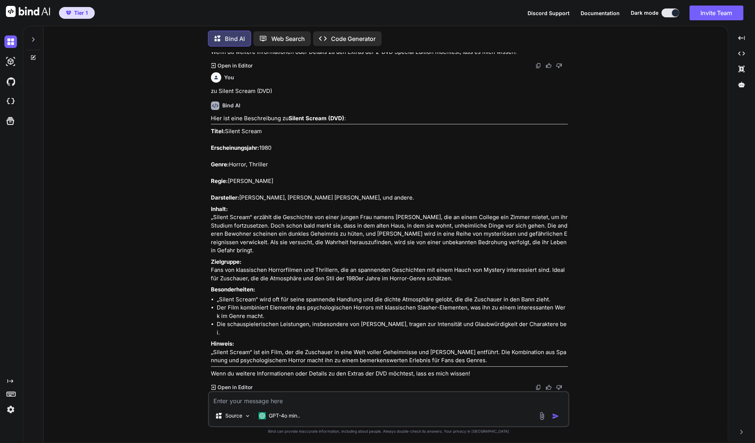
click at [308, 403] on textarea at bounding box center [388, 398] width 359 height 13
paste textarea "Gone - Lauf um dein Leben (DVD)"
type textarea "zu Gone - Lauf um dein Leben (DVD)"
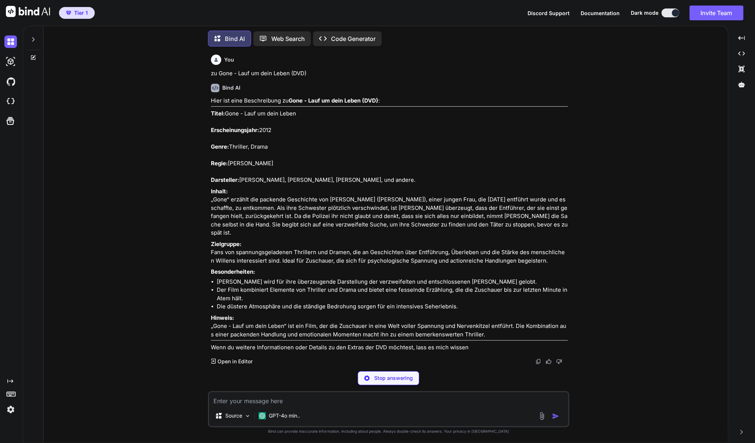
scroll to position [8652, 0]
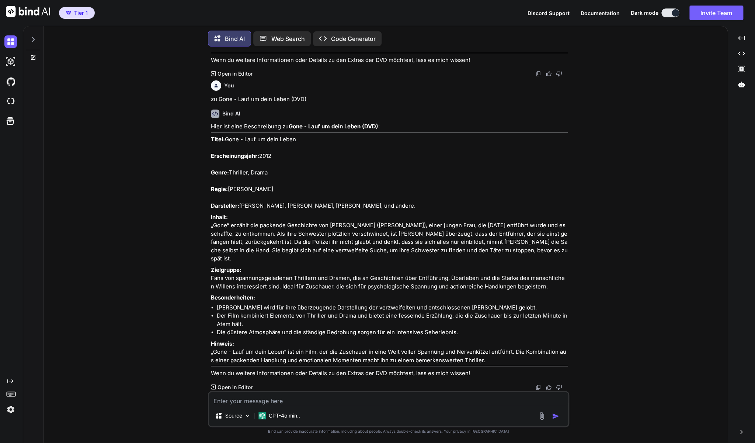
drag, startPoint x: 211, startPoint y: 122, endPoint x: 552, endPoint y: 282, distance: 376.1
click at [552, 282] on div "Hier ist eine Beschreibung zu Gone - Lauf um dein Leben (DVD) : Titel: Gone - L…" at bounding box center [389, 249] width 357 height 255
click at [290, 403] on textarea at bounding box center [388, 398] width 359 height 13
paste textarea "Ed Gein DVD - Der Wahre Hannibal Lecter"
type textarea "zu Ed Gein DVD - Der Wahre Hannibal Lecter"
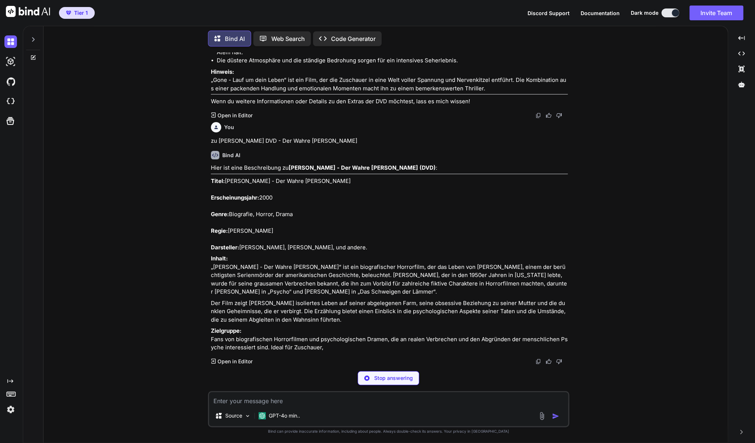
scroll to position [8932, 0]
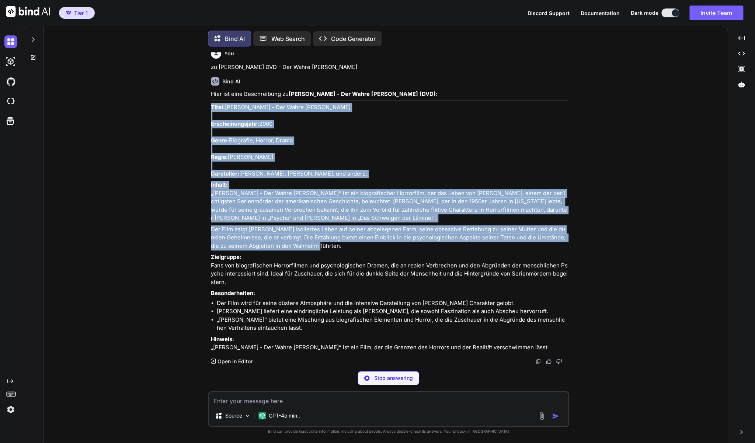
drag, startPoint x: 211, startPoint y: 171, endPoint x: 364, endPoint y: 318, distance: 211.6
click at [364, 318] on div "Hier ist eine Beschreibung zu Ed Gein - Der Wahre Hannibal Lecter (DVD) : Titel…" at bounding box center [389, 221] width 357 height 262
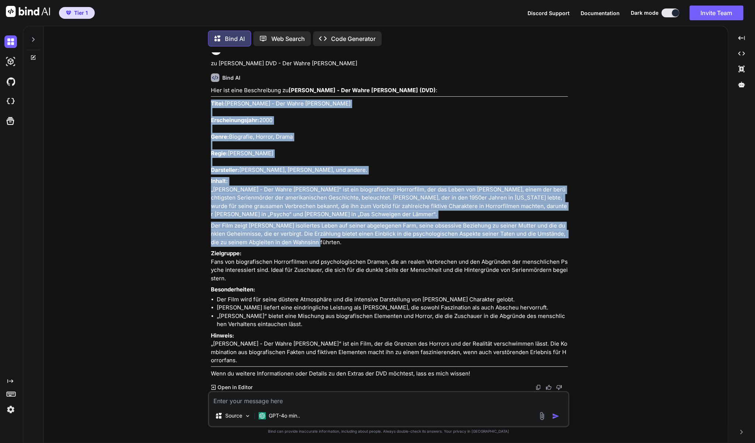
click at [287, 401] on textarea at bounding box center [388, 398] width 359 height 13
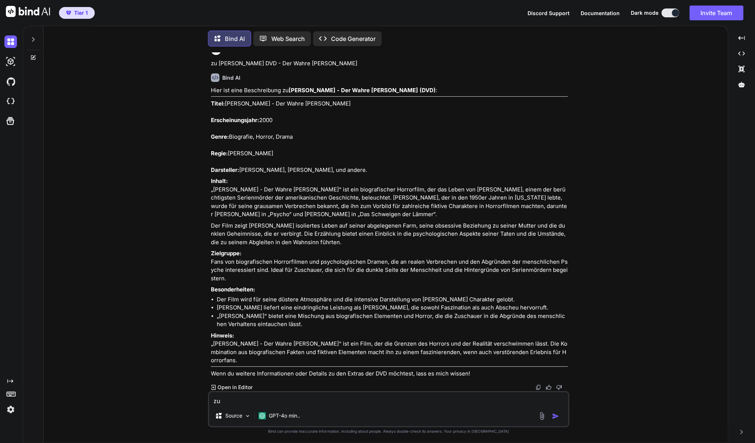
paste textarea "30 Days of Night (DVD)"
type textarea "zu 30 Days of Night (DVD)"
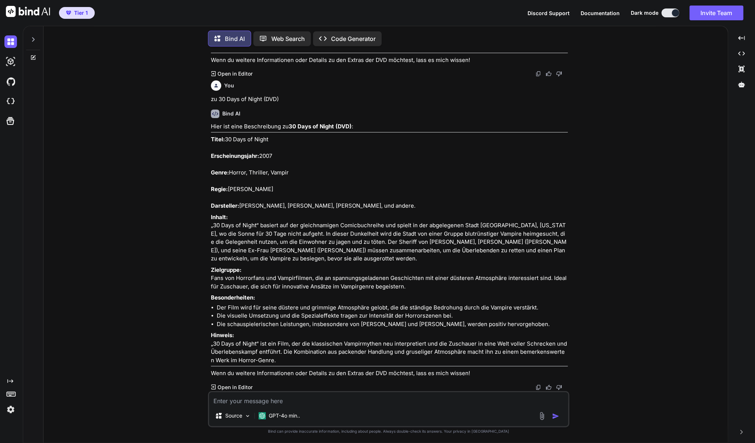
scroll to position [9260, 0]
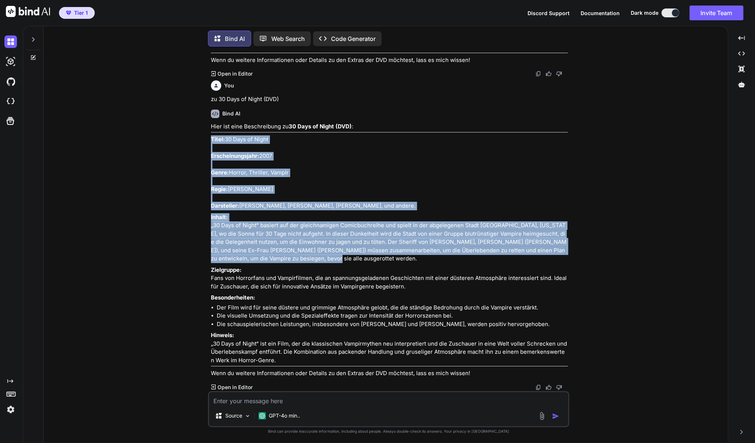
drag, startPoint x: 211, startPoint y: 210, endPoint x: 384, endPoint y: 339, distance: 216.2
click at [384, 339] on div "Hier ist eine Beschreibung zu 30 Days of Night (DVD) : Titel: 30 Days of Night …" at bounding box center [389, 249] width 357 height 255
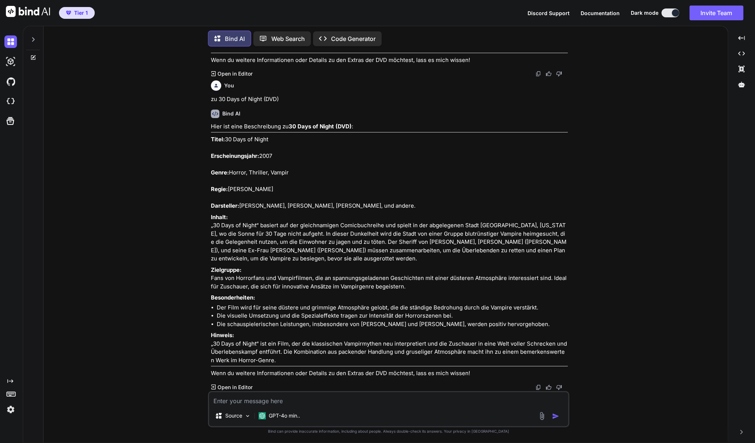
click at [276, 399] on textarea at bounding box center [388, 398] width 359 height 13
paste textarea "Halloween (Rob Zombie) - Unrated Director's Cut DVD!"
type textarea "Zu Halloween (Rob Zombie) - Unrated Director's Cut DVD!"
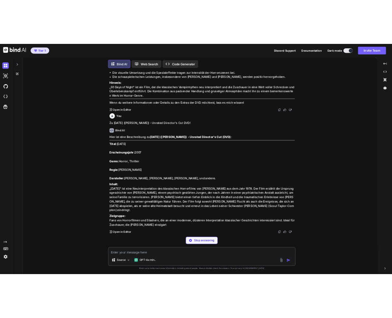
scroll to position [9616, 0]
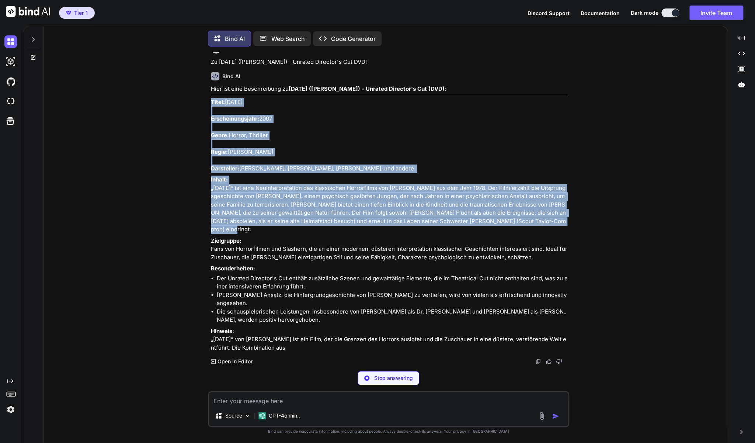
drag, startPoint x: 532, startPoint y: 319, endPoint x: 211, endPoint y: 194, distance: 344.6
click at [211, 194] on div "Hier ist eine Beschreibung zu Halloween (Rob Zombie) - Unrated Director's Cut (…" at bounding box center [389, 218] width 357 height 267
